Goal: Task Accomplishment & Management: Use online tool/utility

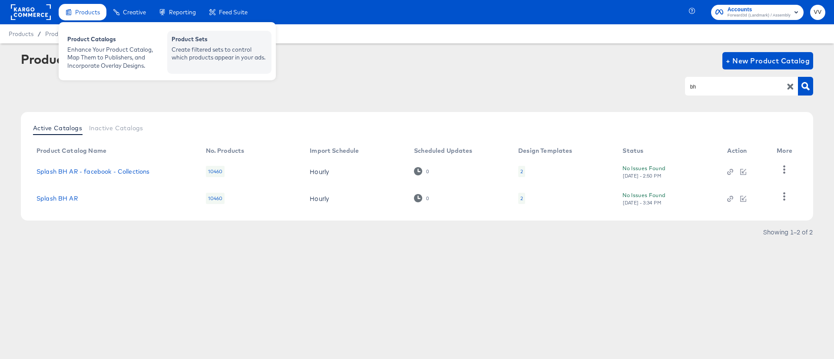
click at [217, 43] on div "Product Sets" at bounding box center [220, 40] width 96 height 10
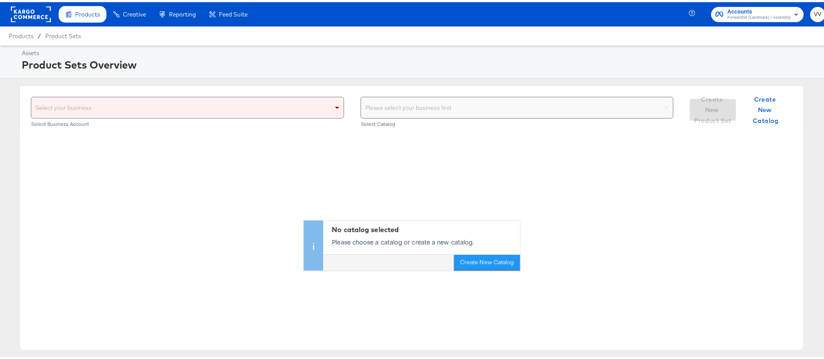
click at [326, 109] on div "Select your business" at bounding box center [187, 105] width 312 height 21
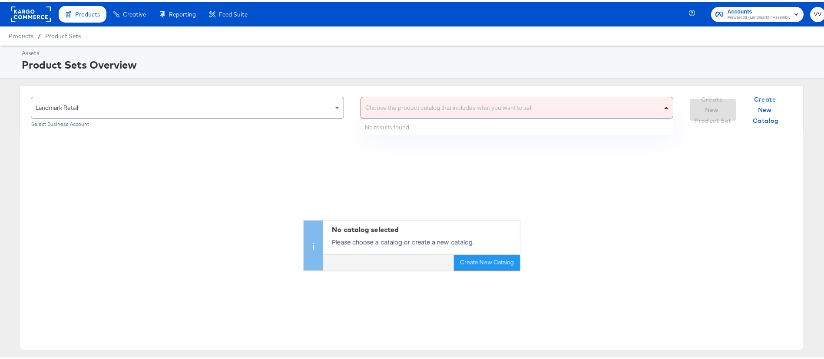
click at [532, 107] on div "Choose the product catalog that includes what you want to sell" at bounding box center [517, 105] width 312 height 21
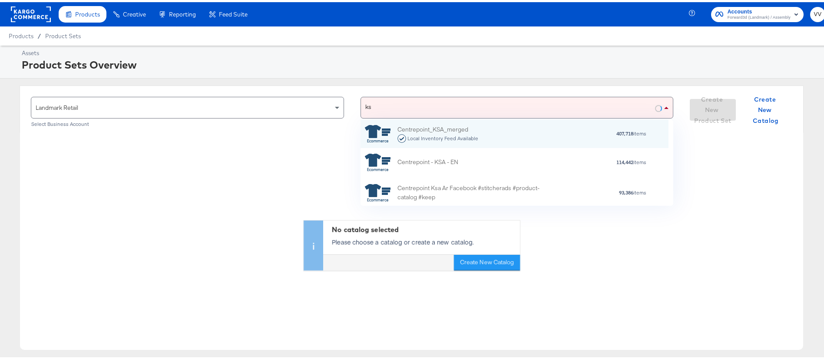
type input "k"
type input "splash"
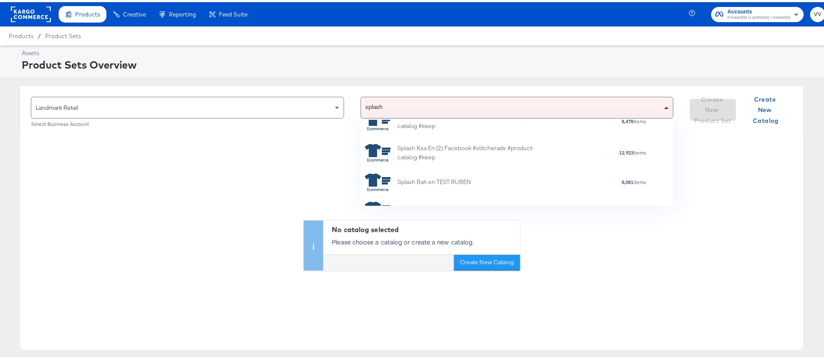
scroll to position [911, 0]
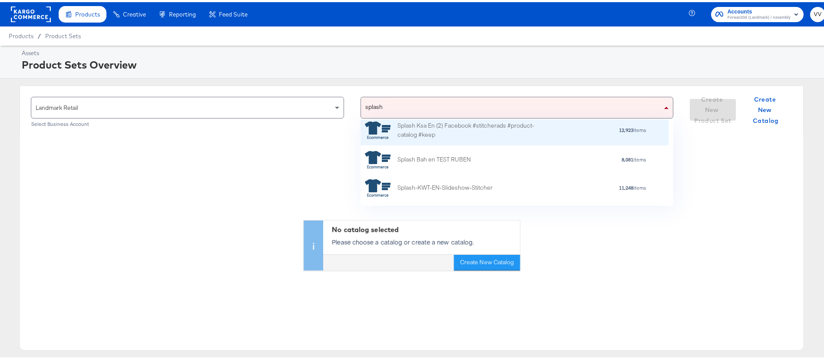
click at [527, 140] on div "Splash Ksa En (2) Facebook #stitcherads #product-catalog #keep 12,923 items" at bounding box center [515, 128] width 308 height 30
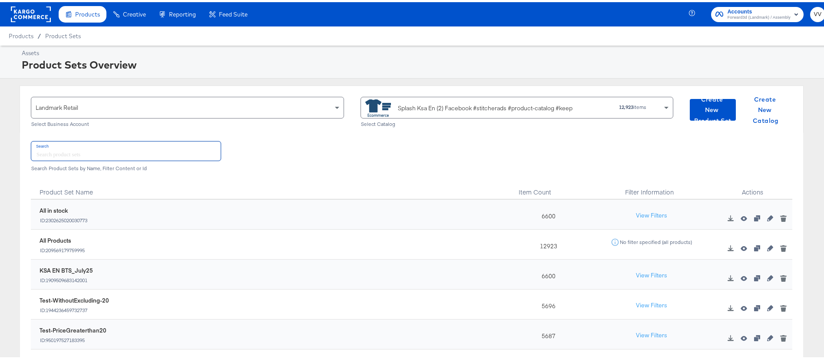
click at [99, 153] on input "text" at bounding box center [125, 149] width 189 height 19
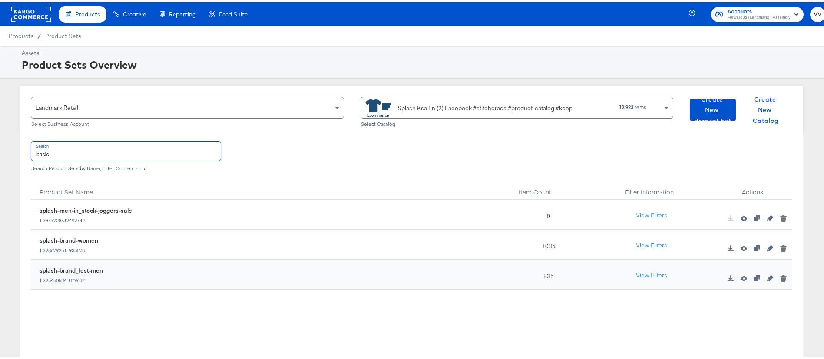
type input "basic"
click at [489, 101] on div "Splash Ksa En (2) Facebook #stitcherads #product-catalog #keep" at bounding box center [479, 105] width 227 height 17
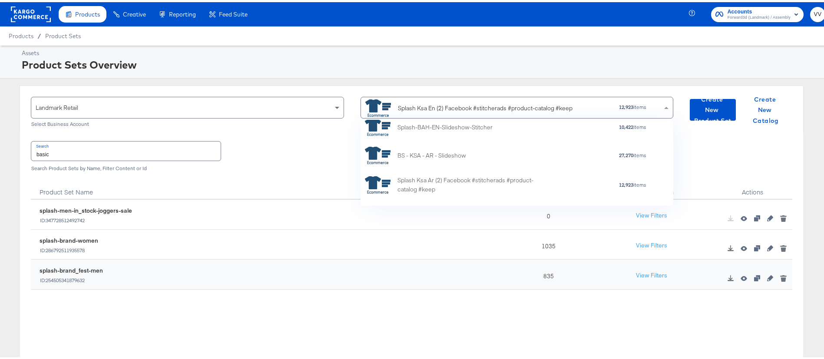
scroll to position [3925, 0]
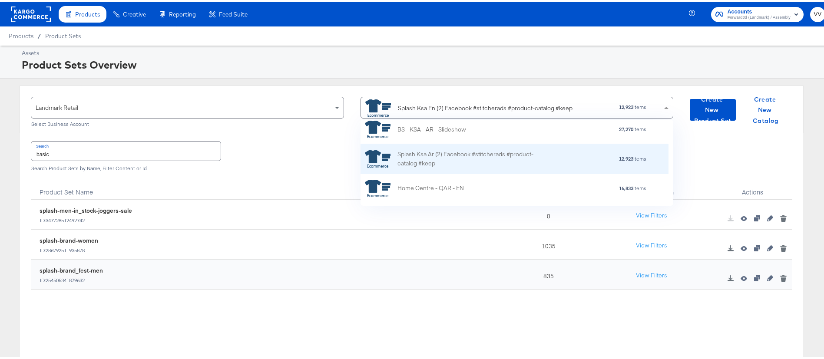
click at [476, 165] on div "Splash Ksa Ar (2) Facebook #stitcherads #product-catalog #keep" at bounding box center [474, 157] width 152 height 18
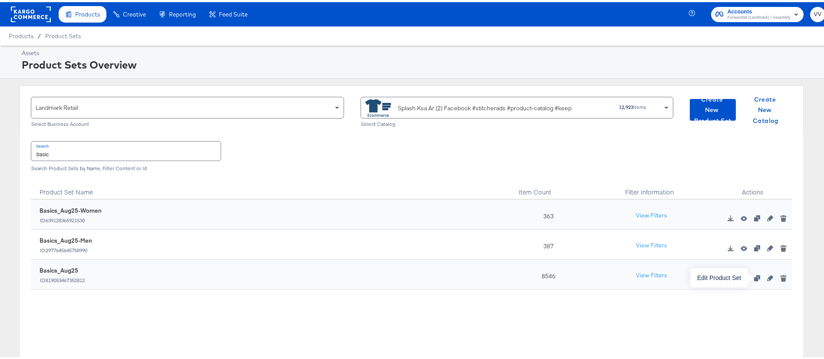
click at [768, 277] on icon "button" at bounding box center [771, 276] width 6 height 6
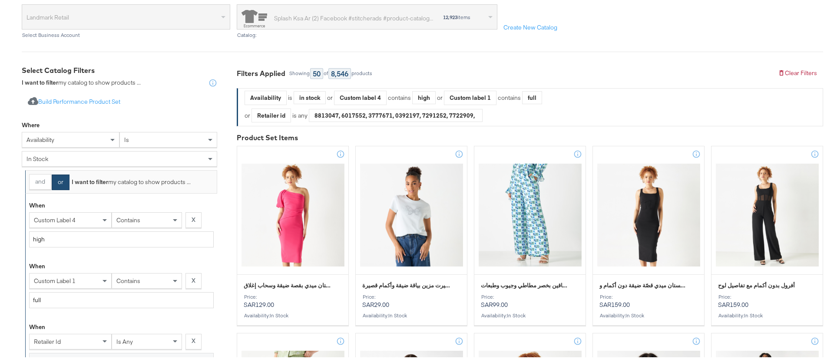
scroll to position [104, 0]
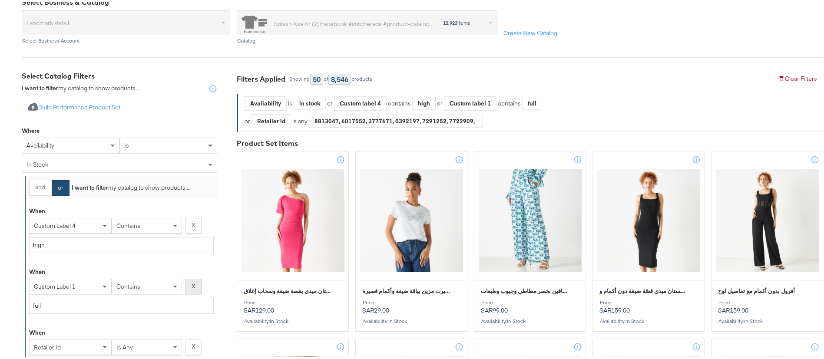
click at [195, 280] on strong "X" at bounding box center [194, 284] width 4 height 8
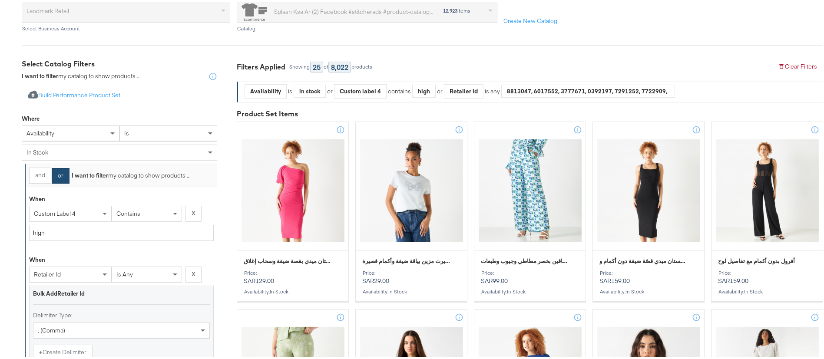
scroll to position [119, 0]
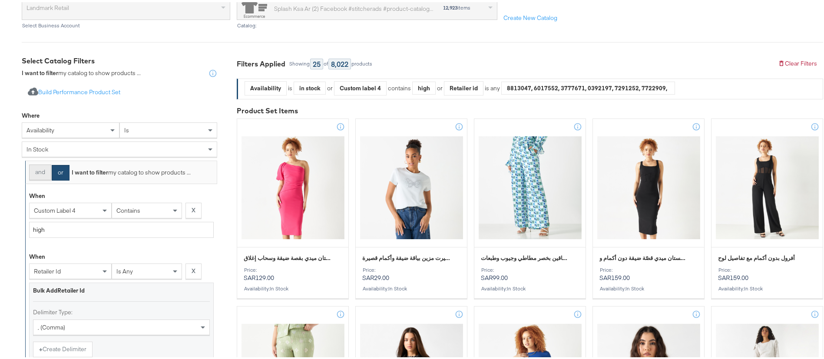
click at [40, 167] on button "and" at bounding box center [40, 171] width 22 height 16
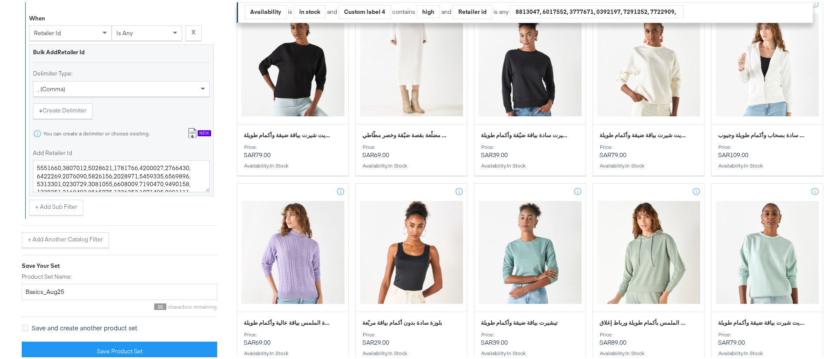
scroll to position [645, 0]
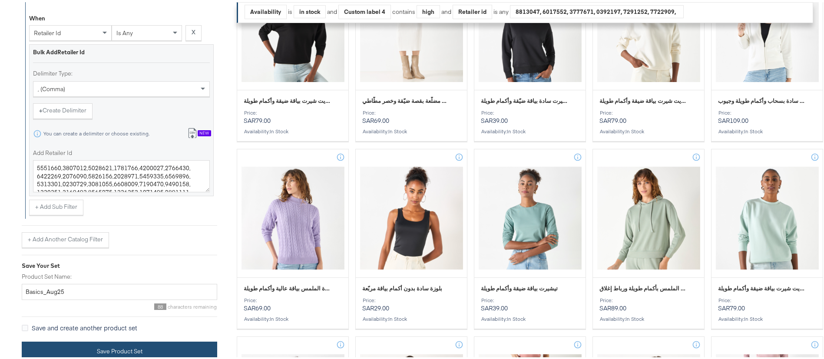
click at [158, 354] on button "Save Product Set" at bounding box center [120, 350] width 196 height 20
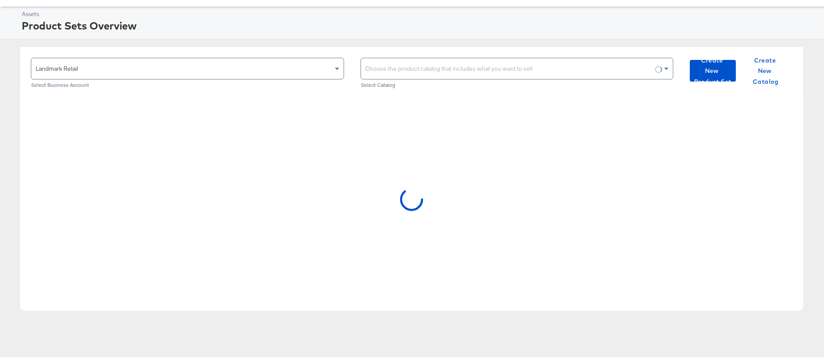
scroll to position [43, 0]
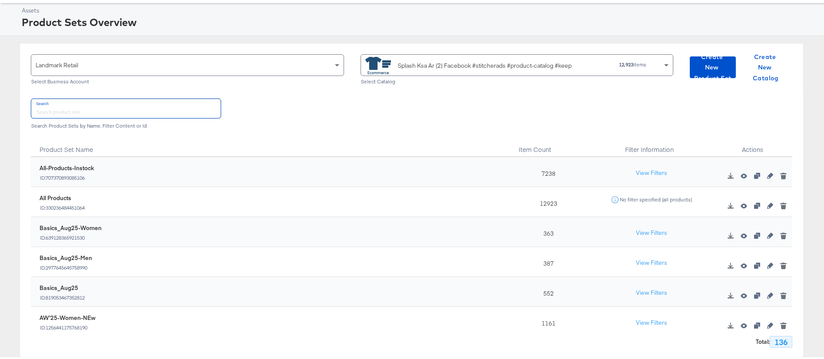
click at [183, 108] on input "text" at bounding box center [125, 106] width 189 height 19
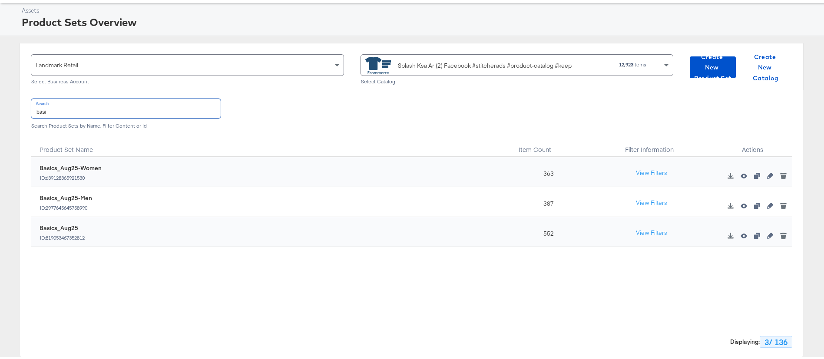
type input "basi"
click at [482, 58] on div "Splash Ksa Ar (2) Facebook #stitcherads #product-catalog #keep" at bounding box center [479, 63] width 227 height 17
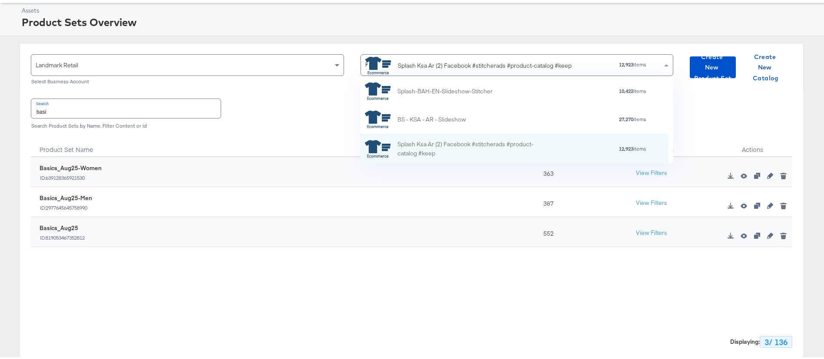
scroll to position [0, 0]
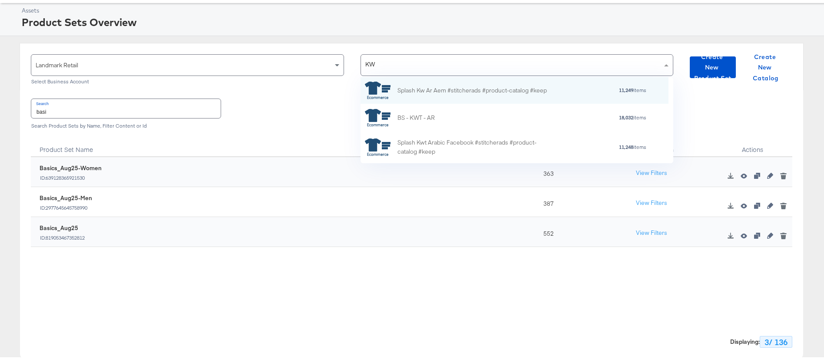
type input "KWT"
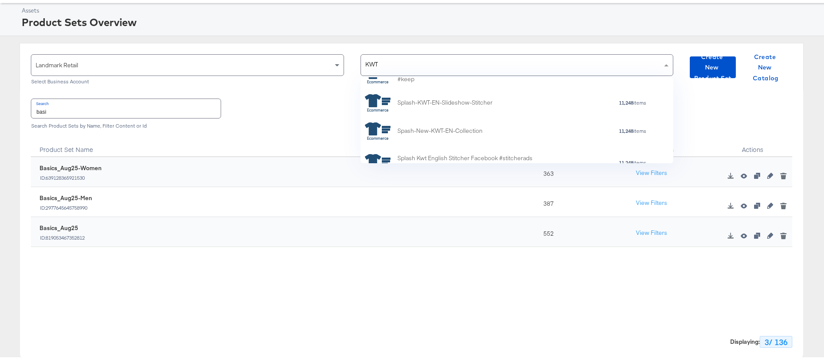
scroll to position [234, 0]
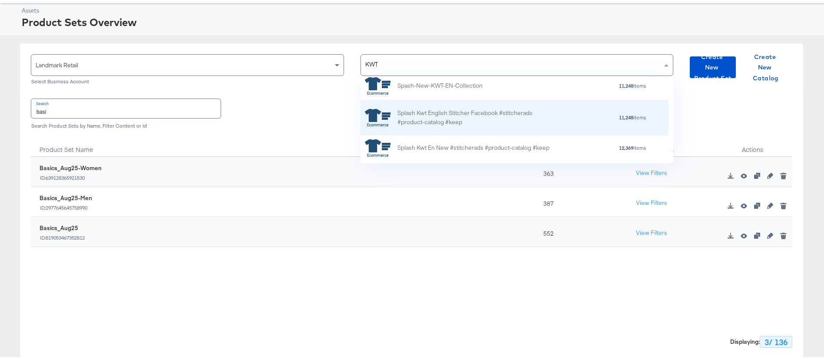
click at [467, 114] on div "Splash Kwt English Stitcher Facebook #stitcherads #product-catalog #keep" at bounding box center [474, 116] width 152 height 18
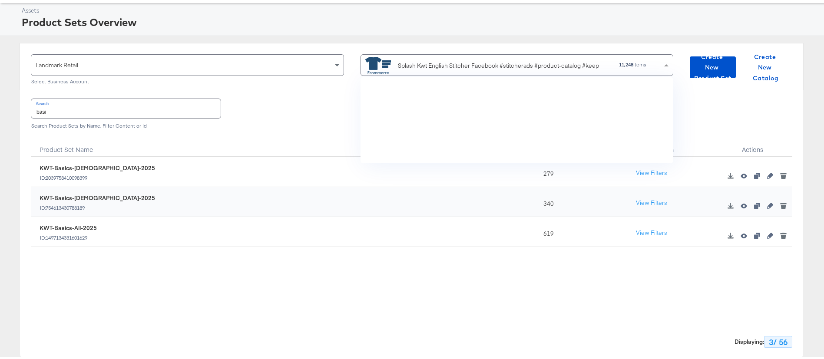
scroll to position [76, 298]
click at [450, 47] on div "Landmark Retail Select Business Account Splash Kwt English Stitcher Facebook #s…" at bounding box center [412, 64] width 784 height 47
click at [450, 60] on div "Splash Kwt English Stitcher Facebook #stitcherads #product-catalog #keep" at bounding box center [498, 63] width 201 height 9
type input "bah"
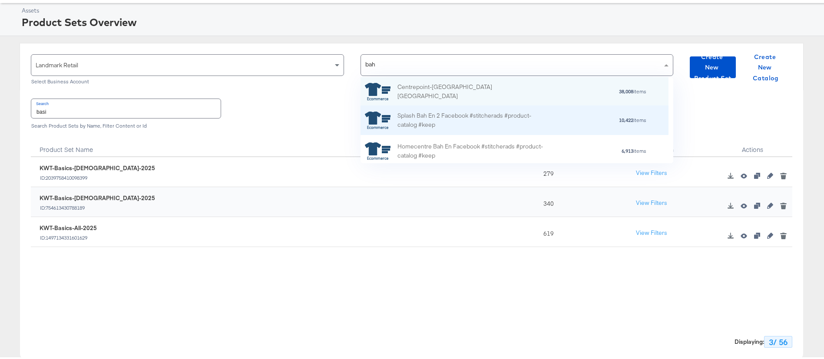
click at [469, 110] on div "Splash Bah En 2 Facebook #stitcherads #product-catalog #keep" at bounding box center [474, 119] width 152 height 18
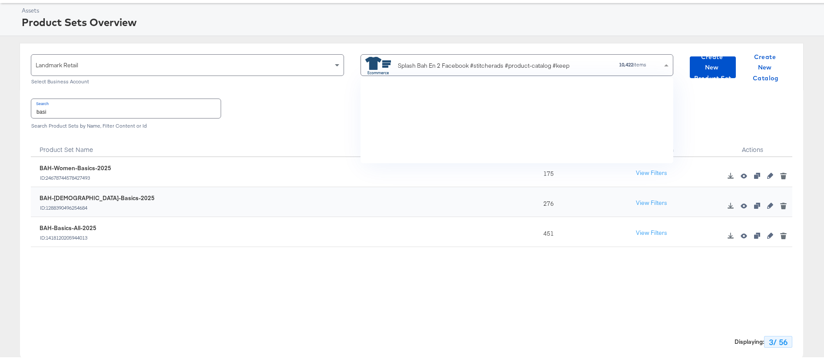
scroll to position [76, 298]
